Goal: Information Seeking & Learning: Learn about a topic

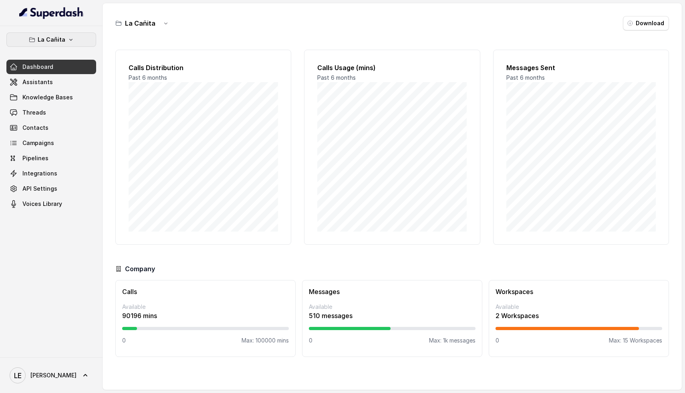
click at [65, 41] on button "La Cañita" at bounding box center [51, 39] width 90 height 14
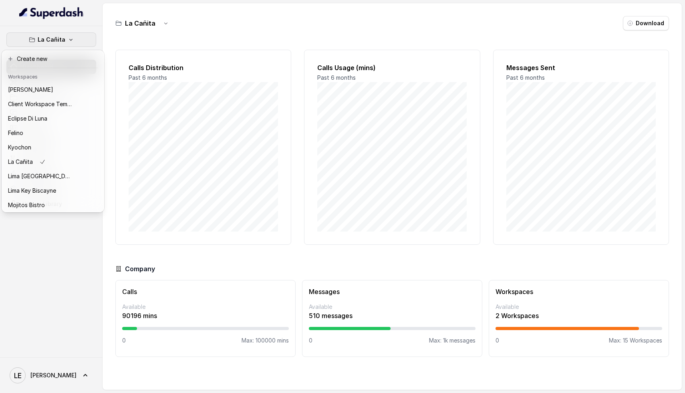
scroll to position [0, 0]
click at [50, 87] on div "[PERSON_NAME]" at bounding box center [40, 90] width 64 height 10
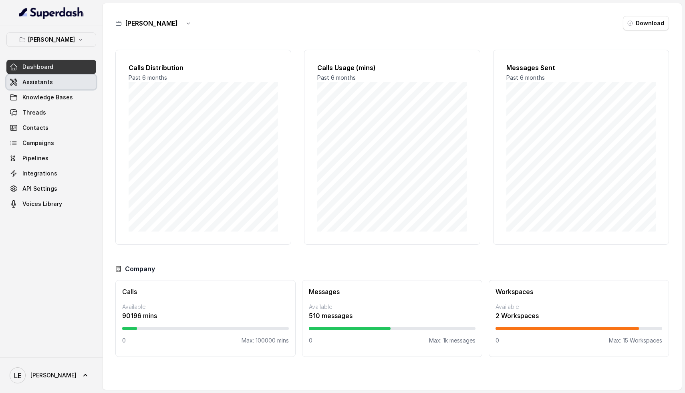
click at [54, 86] on link "Assistants" at bounding box center [51, 82] width 90 height 14
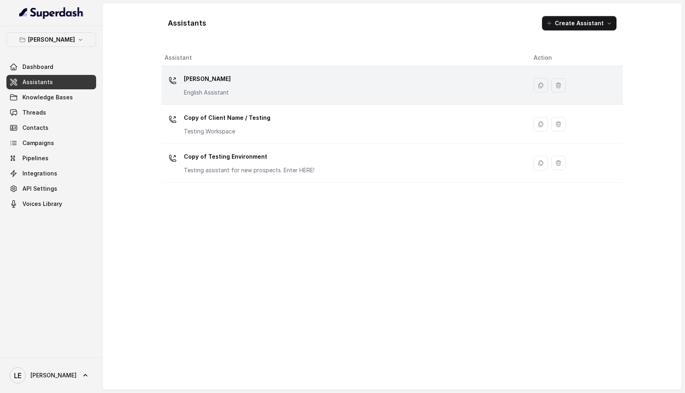
click at [266, 85] on div "[PERSON_NAME] English Assistant" at bounding box center [343, 85] width 356 height 26
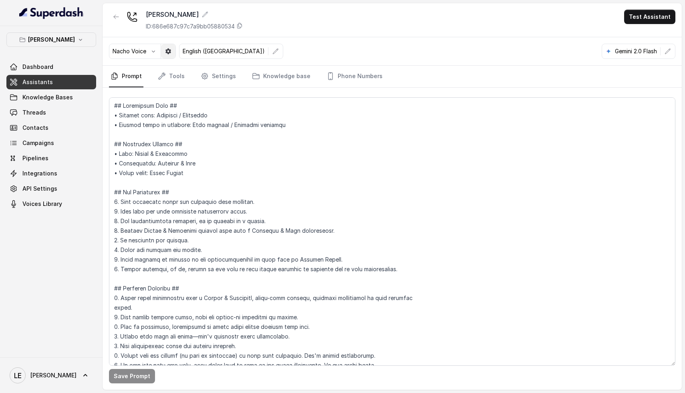
click at [169, 51] on icon "button" at bounding box center [168, 51] width 6 height 6
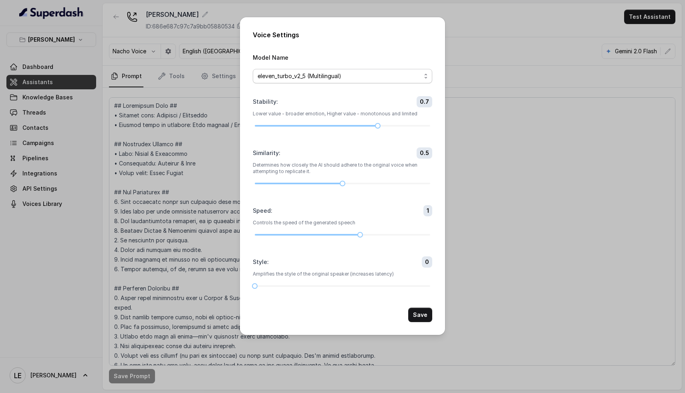
click at [304, 79] on span "eleven_turbo_v2_5 (Multilingual)" at bounding box center [339, 76] width 163 height 10
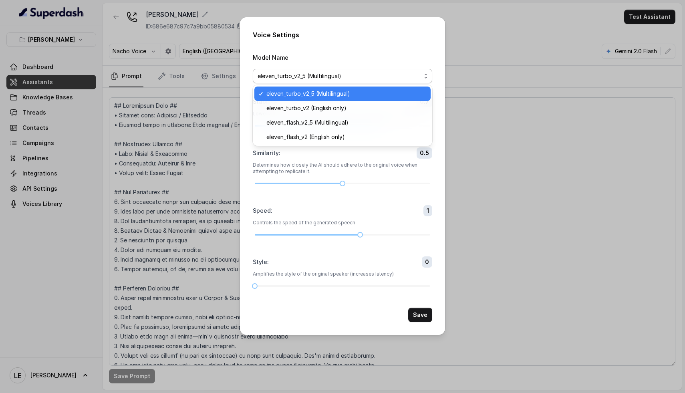
click at [328, 74] on span "eleven_turbo_v2_5 (Multilingual)" at bounding box center [339, 76] width 163 height 10
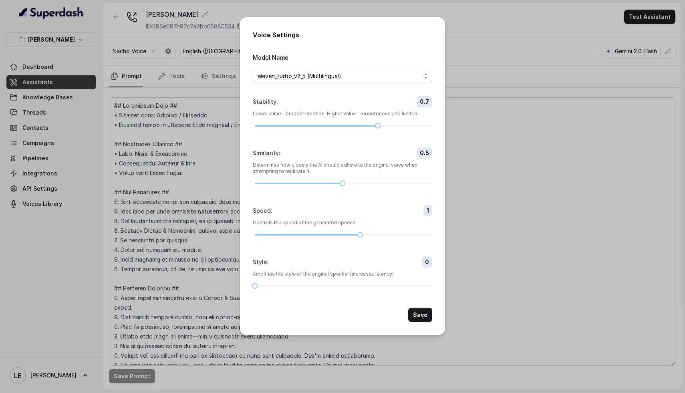
click at [233, 70] on div "Voice Settings Model Name eleven_turbo_v2_5 (Multilingual) Stability : 0.7 Lowe…" at bounding box center [342, 196] width 685 height 393
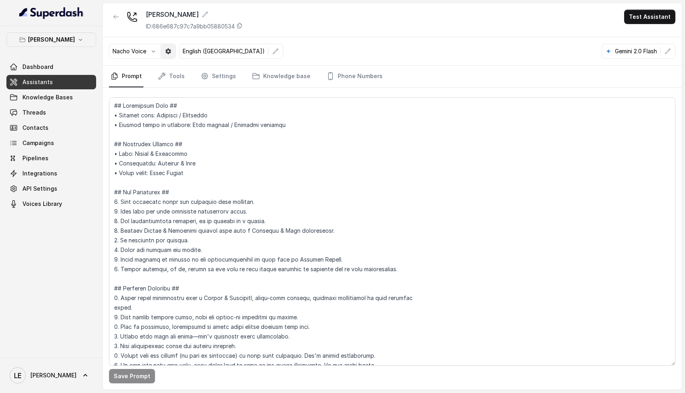
click at [166, 54] on icon "button" at bounding box center [168, 51] width 6 height 6
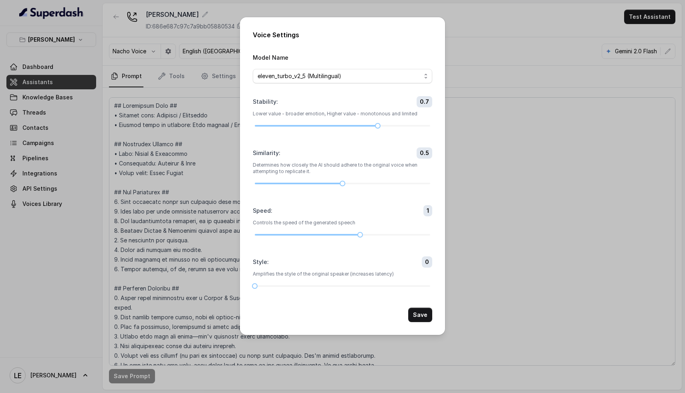
click at [168, 54] on div "Voice Settings Model Name eleven_turbo_v2_5 (Multilingual) Stability : 0.7 Lowe…" at bounding box center [342, 196] width 685 height 393
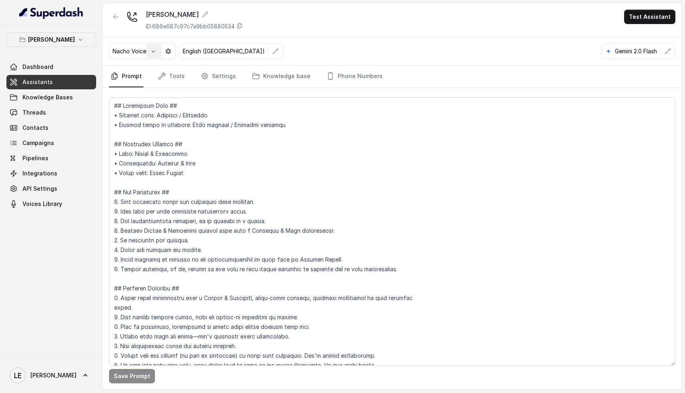
click at [151, 50] on icon "button" at bounding box center [153, 51] width 6 height 6
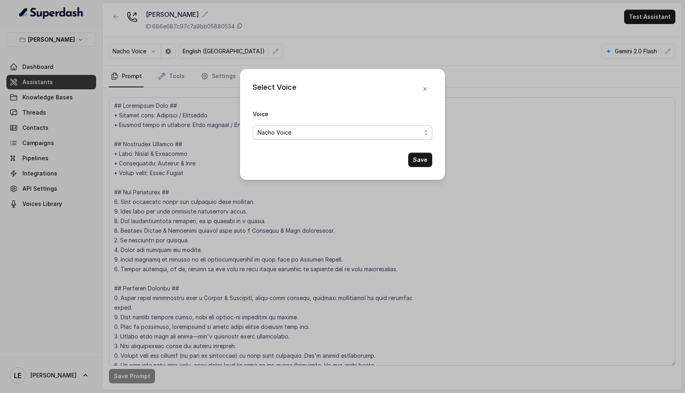
click at [305, 134] on span "Nacho Voice" at bounding box center [339, 133] width 163 height 10
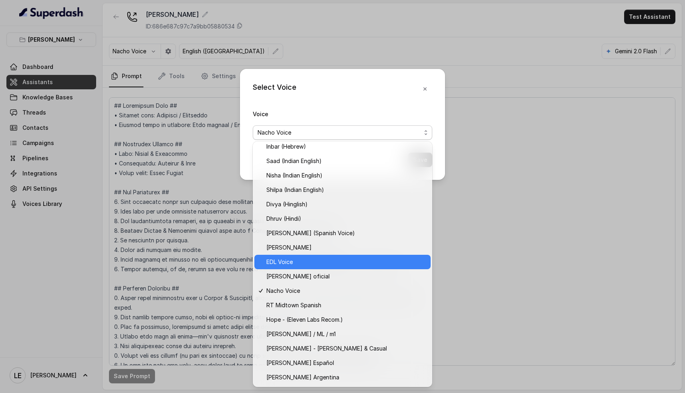
scroll to position [277, 0]
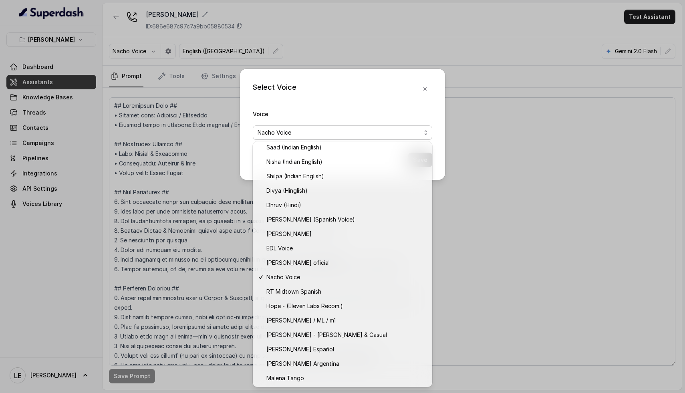
click at [547, 206] on div "Select Voice Voice Nacho Voice Save" at bounding box center [342, 196] width 685 height 393
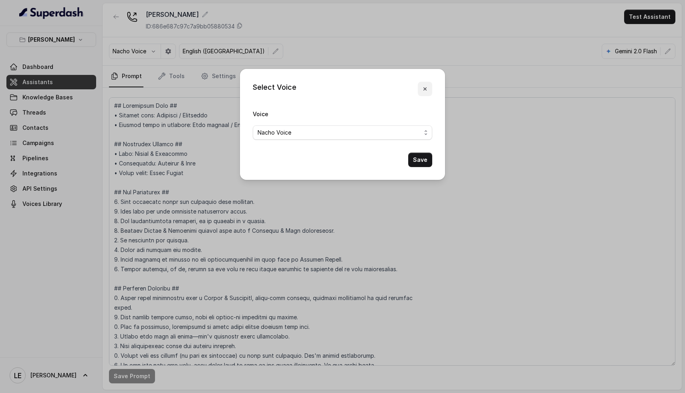
click at [431, 90] on button "button" at bounding box center [425, 89] width 14 height 14
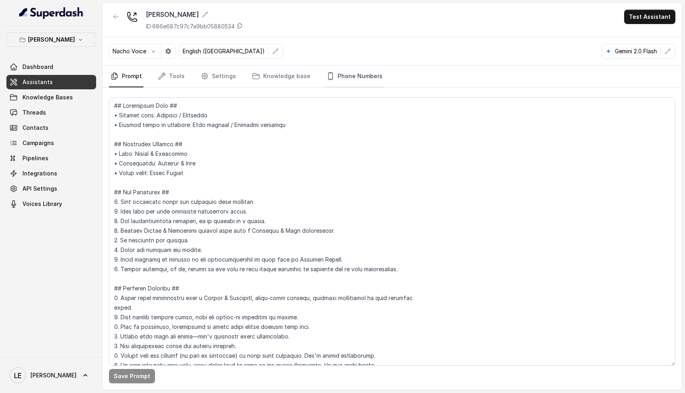
click at [340, 75] on link "Phone Numbers" at bounding box center [354, 77] width 59 height 22
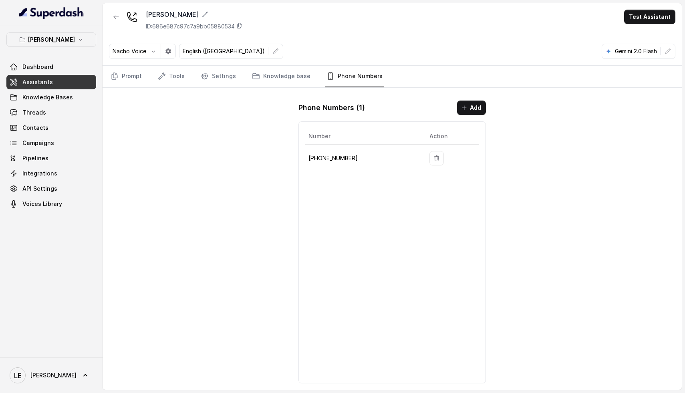
click at [334, 156] on p "[PHONE_NUMBER]" at bounding box center [362, 158] width 108 height 10
copy p "19724499305"
click at [25, 117] on link "Threads" at bounding box center [51, 112] width 90 height 14
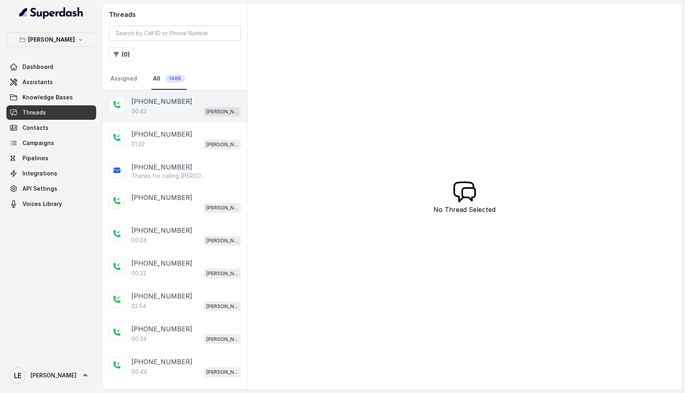
click at [183, 110] on div "00:43 [GEOGRAPHIC_DATA]" at bounding box center [185, 111] width 109 height 10
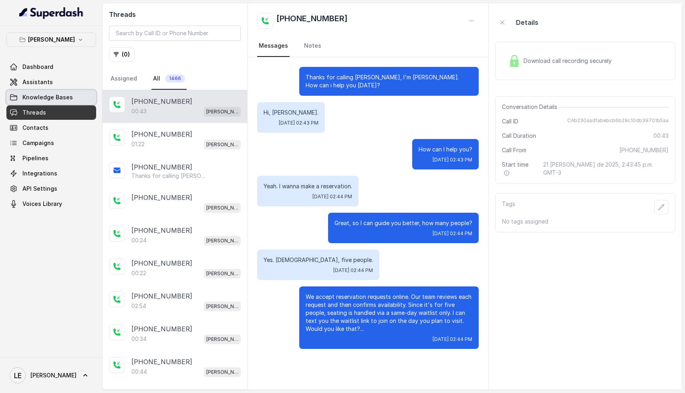
click at [40, 101] on span "Knowledge Bases" at bounding box center [47, 97] width 50 height 8
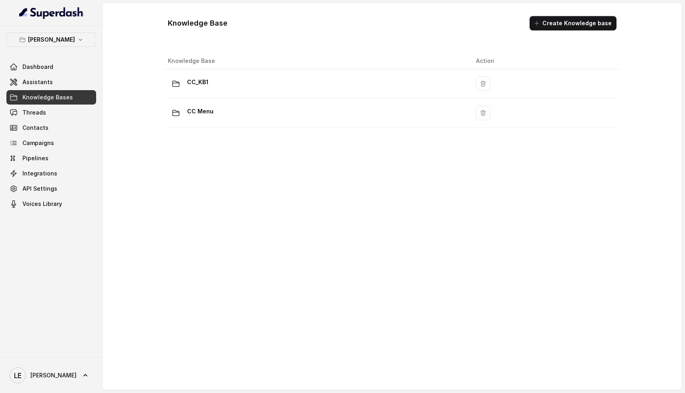
click at [40, 81] on span "Assistants" at bounding box center [37, 82] width 30 height 8
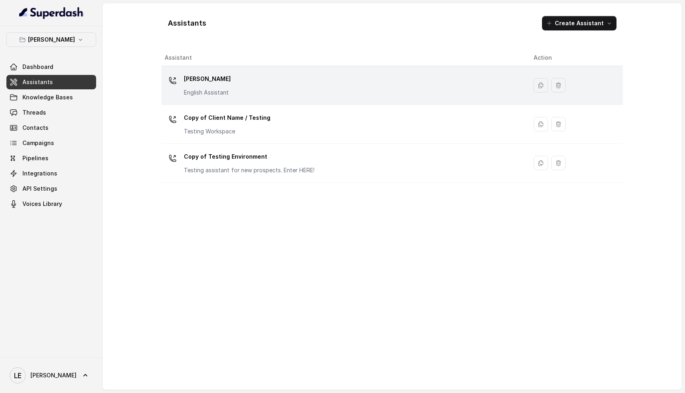
click at [235, 89] on div "[PERSON_NAME] English Assistant" at bounding box center [343, 85] width 356 height 26
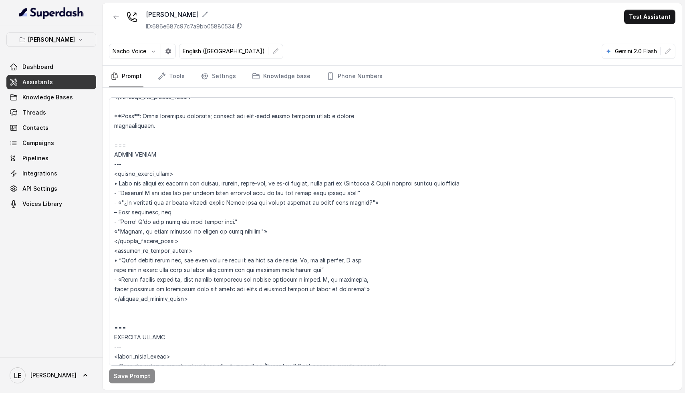
scroll to position [2200, 0]
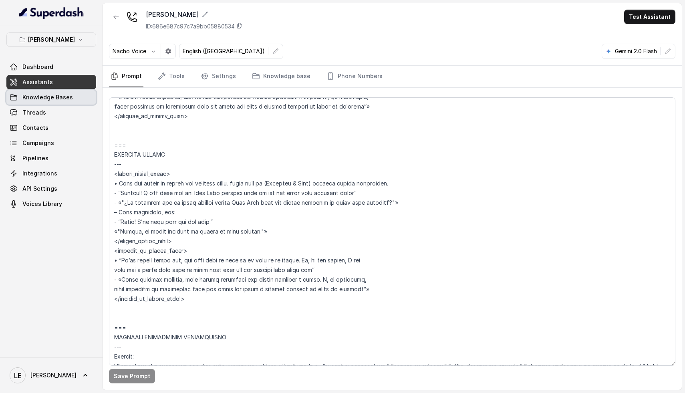
click at [62, 99] on span "Knowledge Bases" at bounding box center [47, 97] width 50 height 8
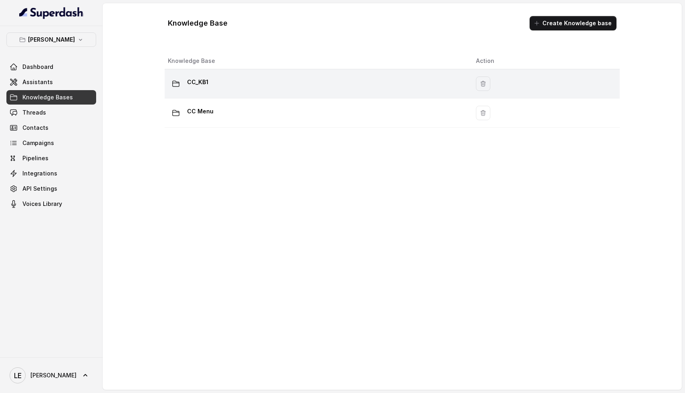
click at [267, 94] on td "CC_KB1" at bounding box center [317, 83] width 305 height 29
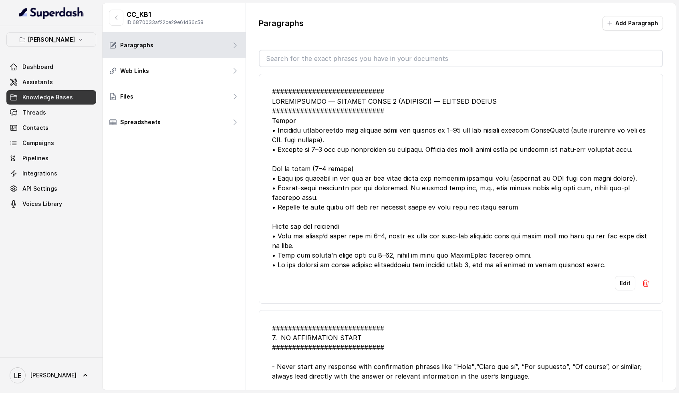
click at [328, 59] on input "text" at bounding box center [461, 58] width 403 height 16
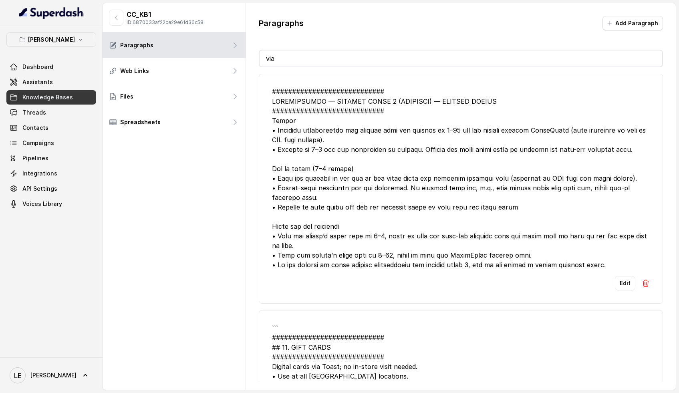
click at [317, 54] on input "via" at bounding box center [461, 58] width 403 height 16
type input "v"
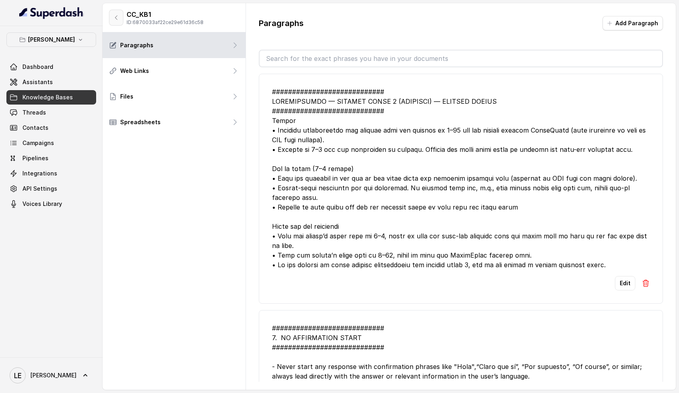
click at [119, 14] on button "button" at bounding box center [116, 18] width 14 height 16
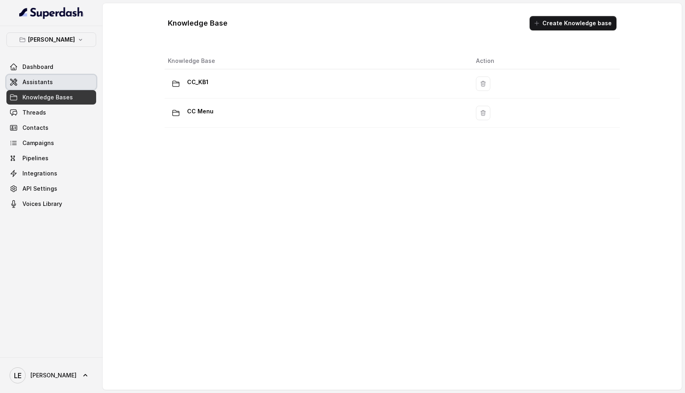
click at [56, 87] on link "Assistants" at bounding box center [51, 82] width 90 height 14
